Goal: Communication & Community: Answer question/provide support

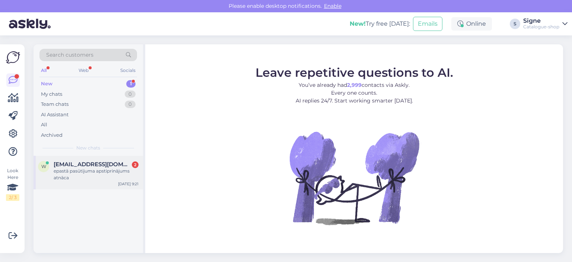
click at [93, 162] on span "[EMAIL_ADDRESS][DOMAIN_NAME]" at bounding box center [93, 164] width 78 height 7
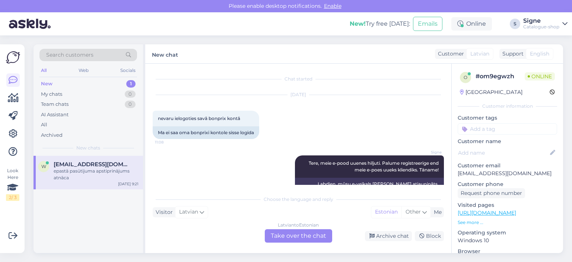
scroll to position [1327, 0]
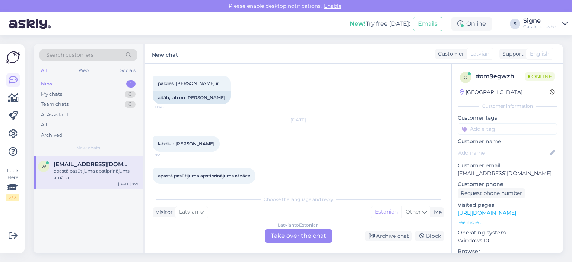
click at [304, 238] on div "[DEMOGRAPHIC_DATA] to Estonian Take over the chat" at bounding box center [298, 235] width 67 height 13
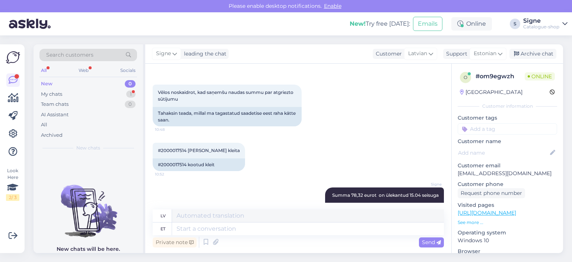
scroll to position [1513, 0]
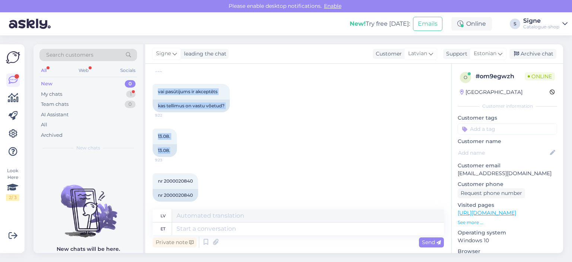
drag, startPoint x: 160, startPoint y: 157, endPoint x: 172, endPoint y: 157, distance: 11.6
click at [172, 157] on div "Chat started [DATE] nevaru ielogoties savā bonprix kontā 11:08 Ma ei saa oma bo…" at bounding box center [302, 137] width 298 height 132
click at [170, 189] on div "nr 2000020840" at bounding box center [175, 195] width 45 height 13
drag, startPoint x: 165, startPoint y: 189, endPoint x: 197, endPoint y: 191, distance: 32.1
click at [197, 191] on div "nr 2000020840" at bounding box center [175, 195] width 45 height 13
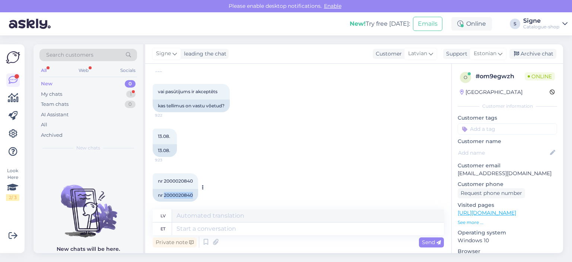
copy div "2000020840"
click at [189, 230] on textarea at bounding box center [308, 228] width 272 height 13
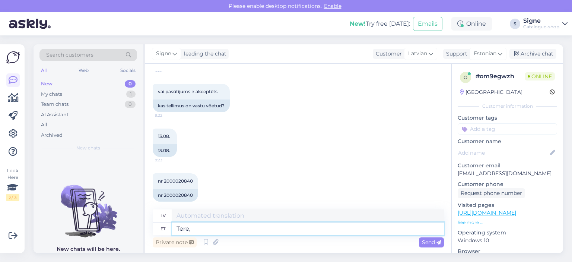
type textarea "Tere,"
type textarea "Sveiki,"
type textarea "Tere, tellimus o"
type textarea "Sveiki, pasūtījums"
type textarea "Tere, tellimus on v"
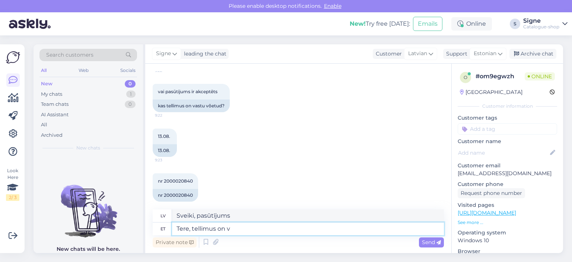
type textarea "Sveiki, pasūtījums ir"
type textarea "Tere, tellimus on vormistatud"
type textarea "Sveiki, pasūtījums ir veikts."
type textarea "Tere, tellimus on vormistatud,"
type textarea "Sveiki, pasūtījums ir veikts,"
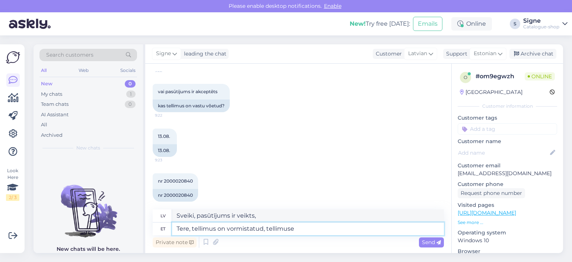
type textarea "Tere, tellimus on vormistatud, tellimuse v"
type textarea "Sveiki, pasūtījums ir veikts, pasūtījums ir veikts"
type textarea "Tere, tellimus on vormistatud, tellimuse väljastame [PERSON_NAME]"
type textarea "Sveiki, pasūtījums ir veikts, mēs to izsniegsim."
type textarea "Tere, tellimus on vormistatud, tellimuse väljastame järgmise"
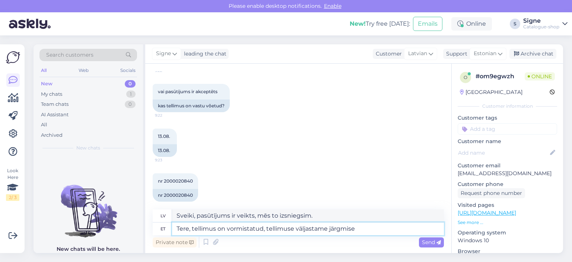
type textarea "Sveiki, pasūtījums ir veikts, pasūtījumu izsniegsim nākamreiz"
type textarea "Tere, tellimus on vormistatud, tellimuse väljastame järgmise nädala j"
type textarea "Sveiki, pasūtījums ir veikts, piegādāsim pasūtījumu nākamnedēļ."
type textarea "Tere, tellimus on vormistatud, tellimuse väljastame järgmise nädala jooksul."
type textarea "Sveiki, pasūtījums ir veikts, nosūtīsim to nākamās nedēļas laikā."
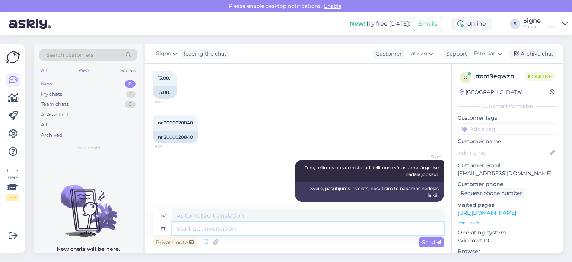
scroll to position [1571, 0]
click at [532, 59] on div "Archive chat" at bounding box center [533, 54] width 47 height 10
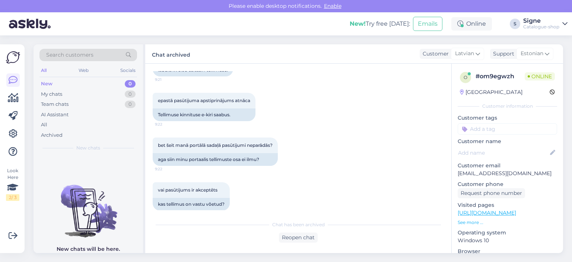
scroll to position [1564, 0]
